Goal: Navigation & Orientation: Go to known website

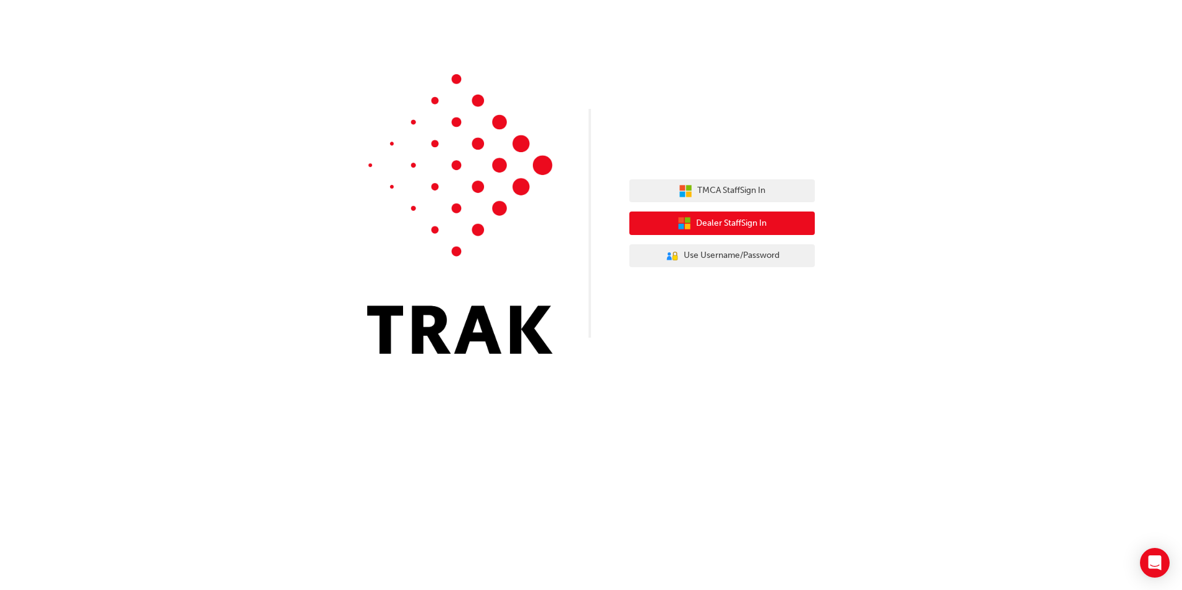
click at [761, 227] on span "Dealer Staff Sign In" at bounding box center [731, 223] width 70 height 14
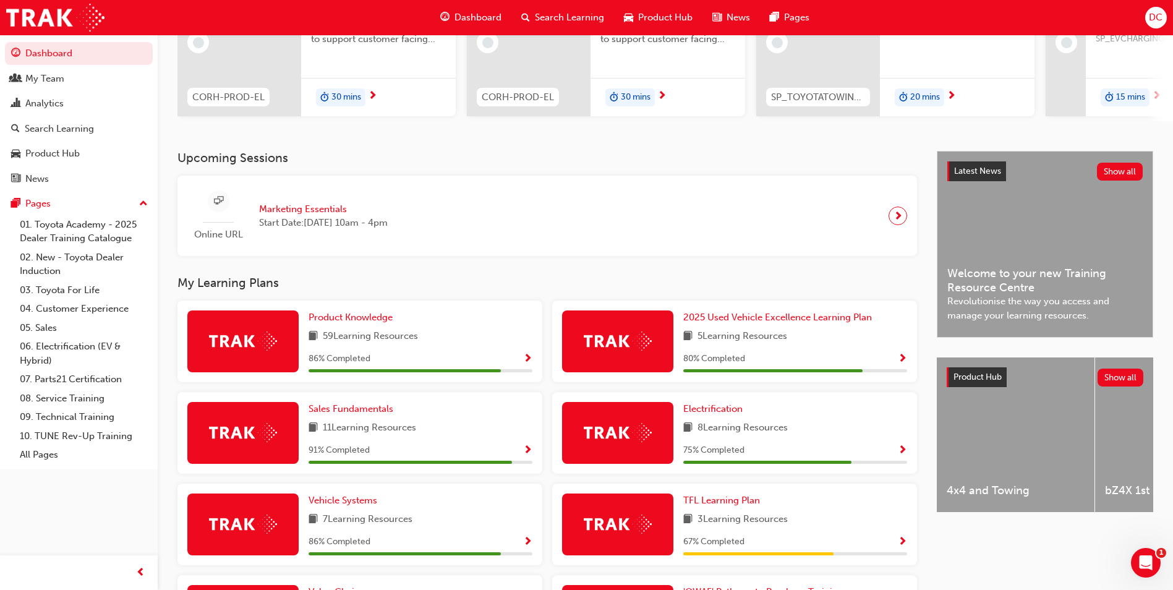
scroll to position [185, 0]
